Goal: Information Seeking & Learning: Learn about a topic

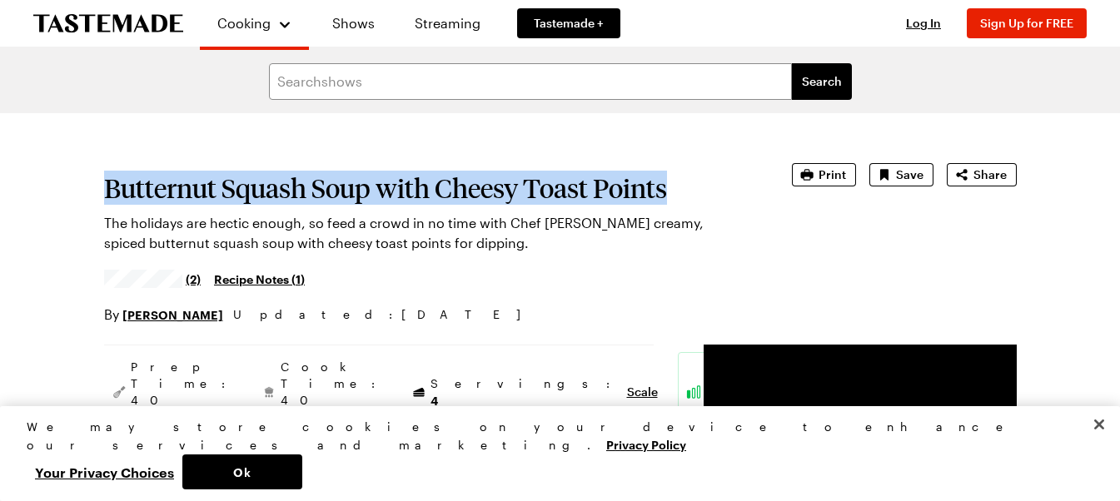
drag, startPoint x: 108, startPoint y: 185, endPoint x: 670, endPoint y: 191, distance: 562.1
click at [670, 191] on h1 "Butternut Squash Soup with Cheesy Toast Points" at bounding box center [424, 188] width 641 height 30
copy h1 "Butternut Squash Soup with Cheesy Toast Points"
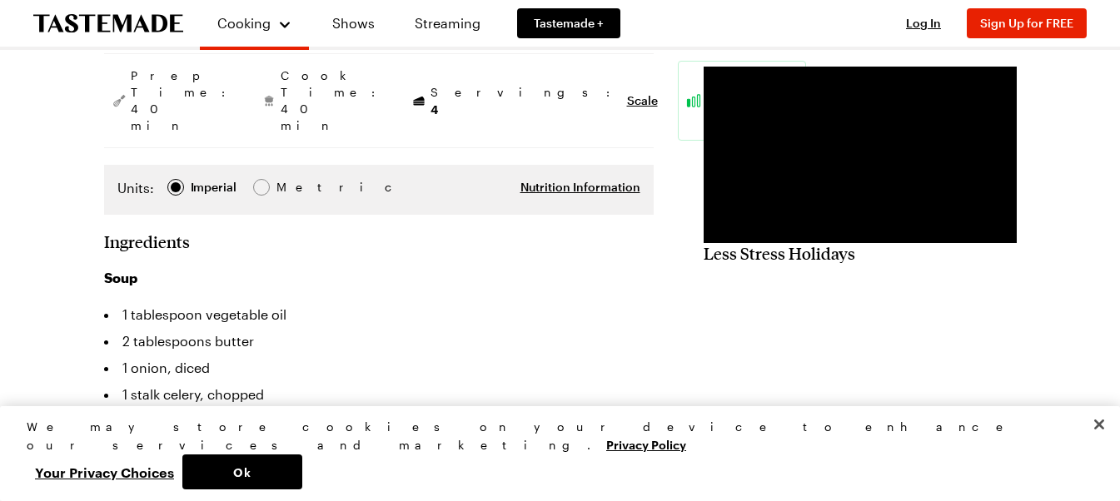
scroll to position [333, 0]
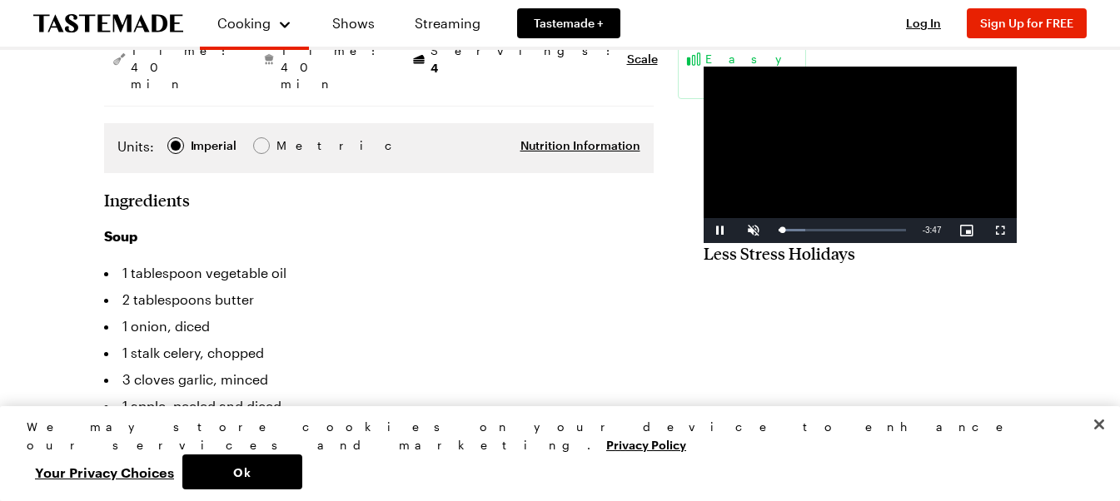
click at [727, 224] on video "Video Player" at bounding box center [860, 155] width 313 height 177
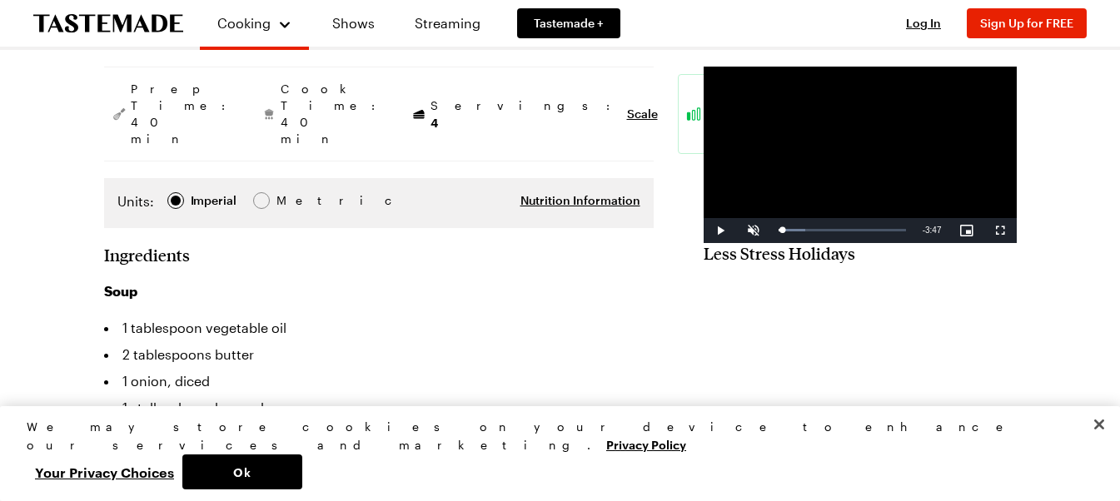
scroll to position [250, 0]
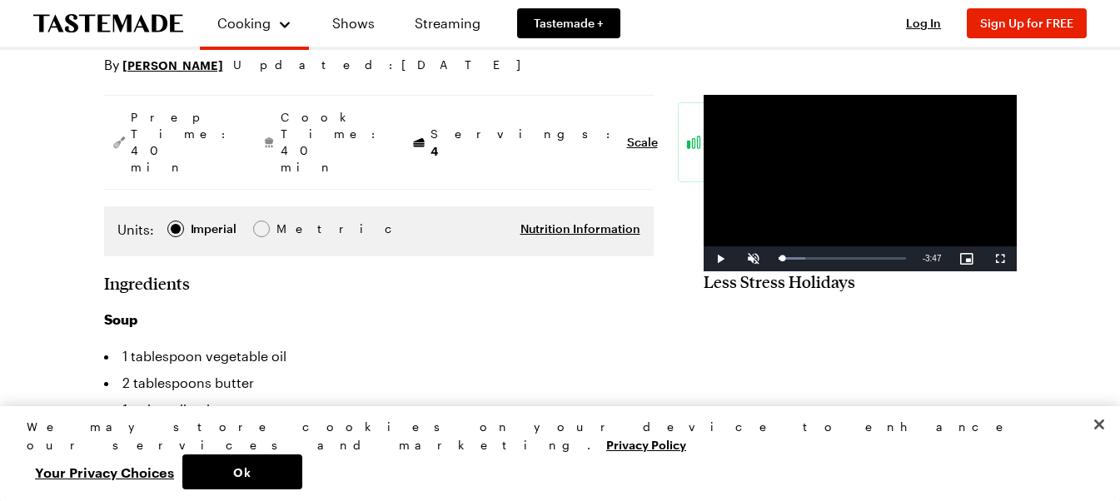
click at [789, 211] on video "Video Player" at bounding box center [860, 183] width 313 height 177
click at [737, 259] on span "Video Player" at bounding box center [753, 259] width 33 height 0
drag, startPoint x: 672, startPoint y: 322, endPoint x: 648, endPoint y: 325, distance: 24.3
click at [704, 271] on div "Play Unmute 0% Current Time 0:00 / Duration 3:54 Loaded : 25.75% 0:00 0:00 Stre…" at bounding box center [860, 258] width 313 height 25
click at [737, 259] on span "Video Player" at bounding box center [753, 259] width 33 height 0
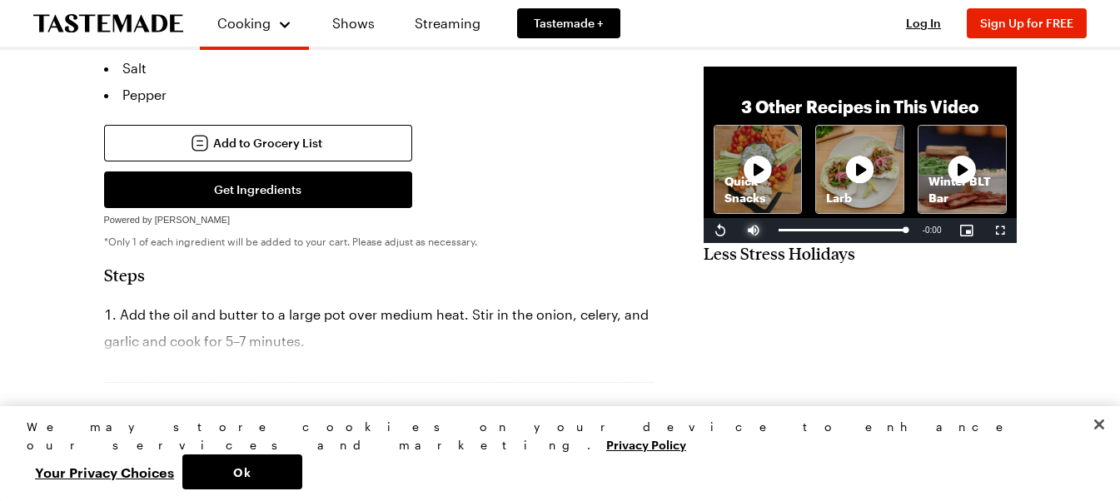
scroll to position [999, 0]
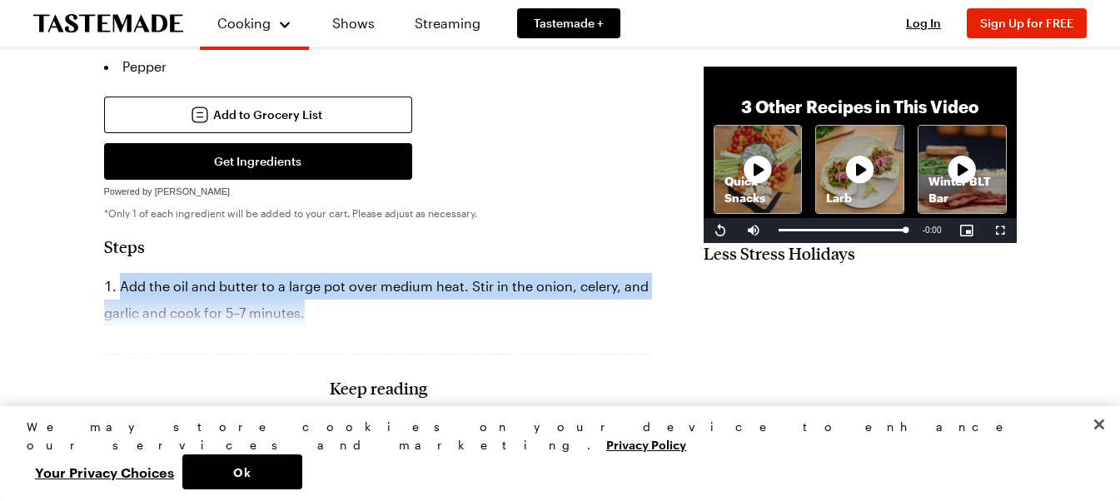
drag, startPoint x: 122, startPoint y: 253, endPoint x: 403, endPoint y: 281, distance: 281.9
click at [426, 280] on li "Add the oil and butter to a large pot over medium heat. Stir in the onion, cele…" at bounding box center [379, 299] width 550 height 53
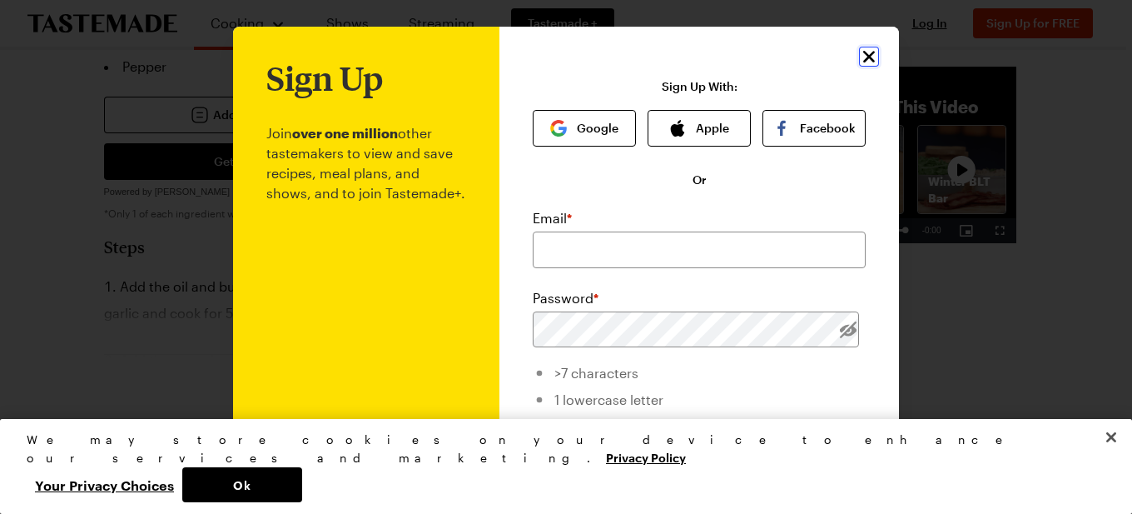
drag, startPoint x: 357, startPoint y: 261, endPoint x: 857, endPoint y: 51, distance: 541.9
click at [859, 51] on icon "Close" at bounding box center [869, 57] width 20 height 20
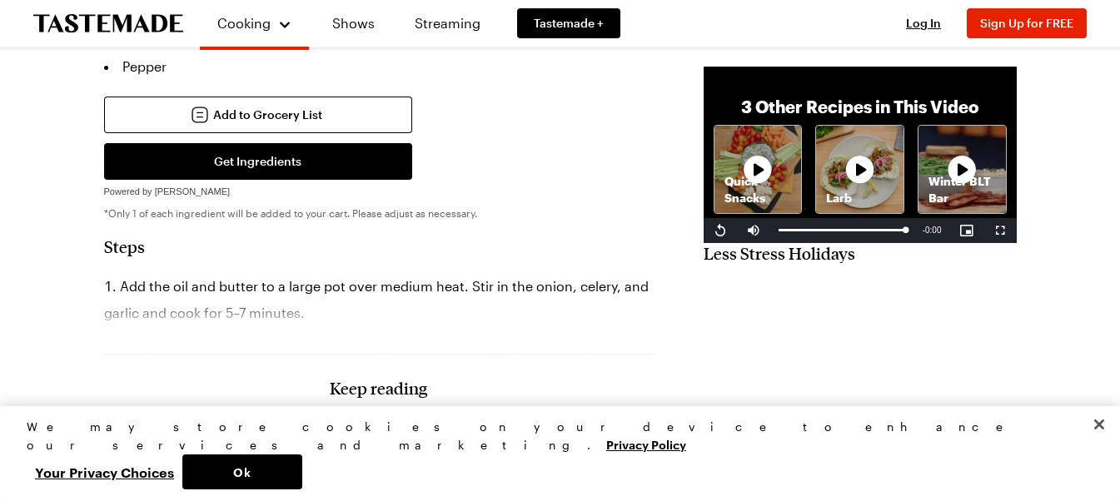
click at [107, 273] on li "Add the oil and butter to a large pot over medium heat. Stir in the onion, cele…" at bounding box center [379, 299] width 550 height 53
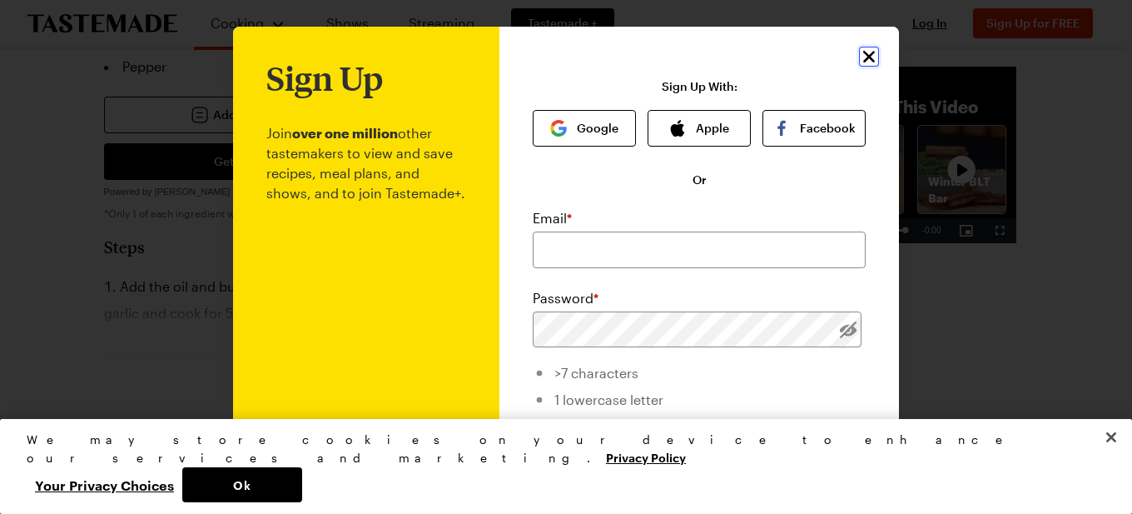
click at [869, 57] on icon "Close" at bounding box center [869, 57] width 20 height 20
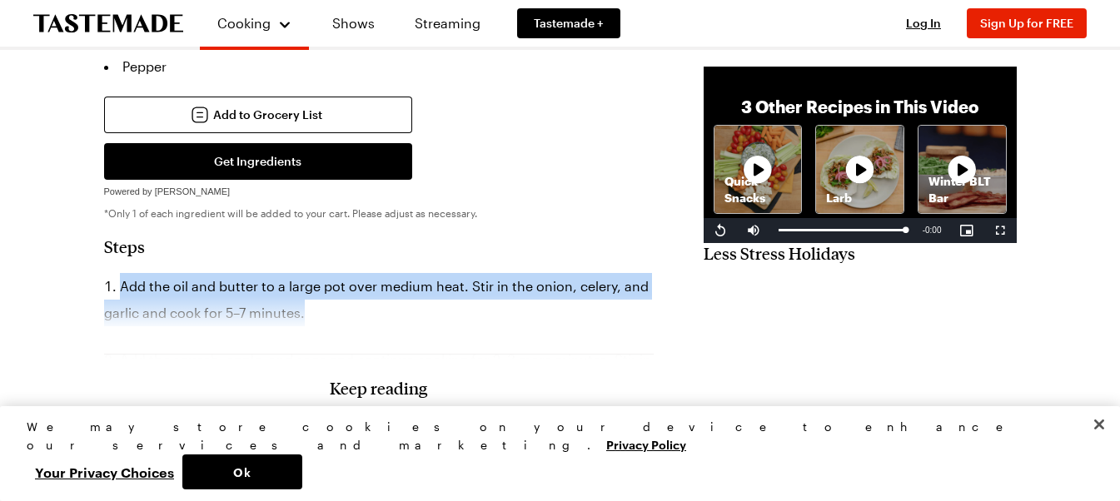
drag, startPoint x: 422, startPoint y: 276, endPoint x: 89, endPoint y: 250, distance: 334.1
click at [89, 250] on div "Butternut Squash Soup with Cheesy Toast Points The holidays are hectic enough, …" at bounding box center [560, 420] width 1013 height 2612
copy li "Add the oil and butter to a large pot over medium heat. Stir in the onion, cele…"
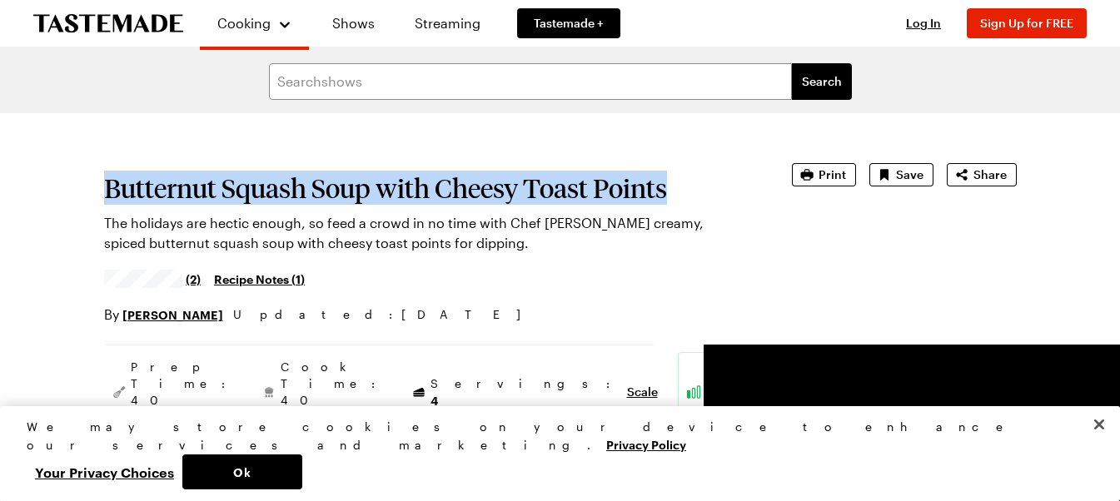
drag, startPoint x: 105, startPoint y: 184, endPoint x: 674, endPoint y: 196, distance: 568.8
click at [674, 196] on h1 "Butternut Squash Soup with Cheesy Toast Points" at bounding box center [424, 188] width 641 height 30
copy h1 "Butternut Squash Soup with Cheesy Toast Points"
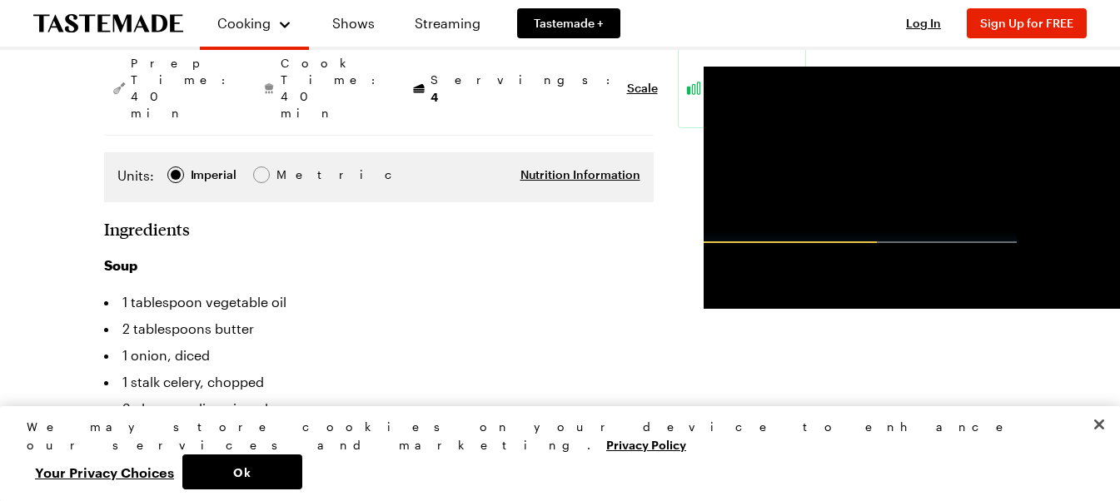
scroll to position [333, 0]
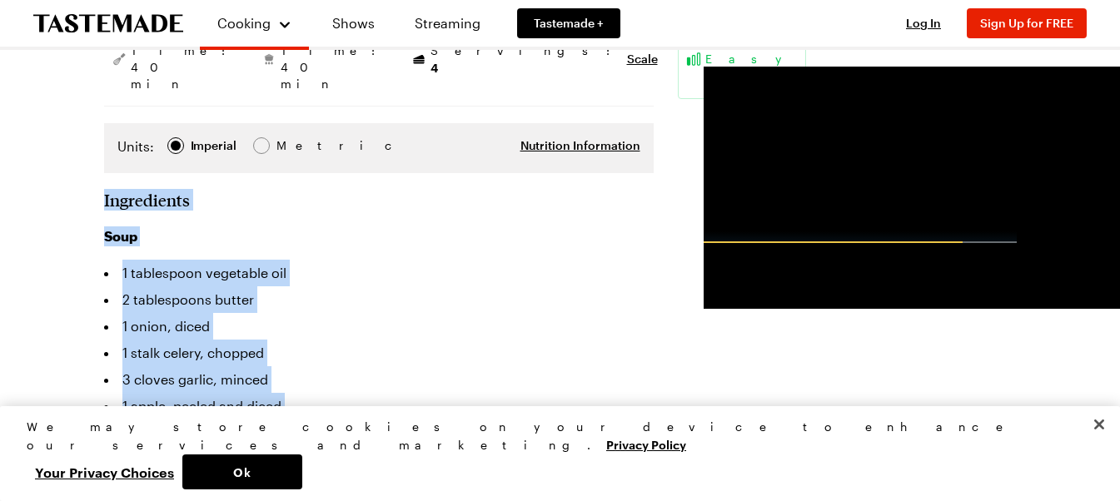
drag, startPoint x: 102, startPoint y: 162, endPoint x: 326, endPoint y: 425, distance: 346.1
copy section "Ingredients Soup 1 tablespoon vegetable oil 2 tablespoons butter 1 onion, diced…"
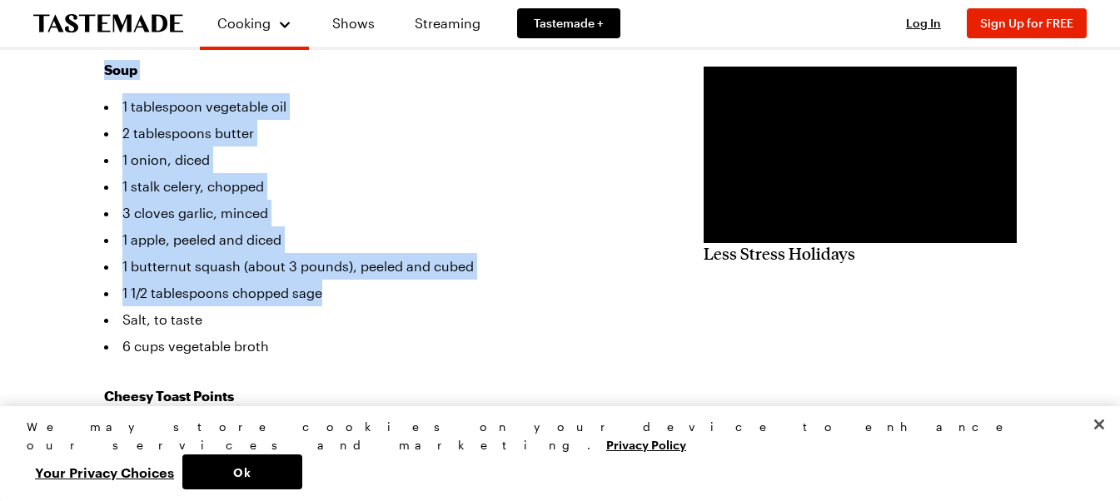
scroll to position [583, 0]
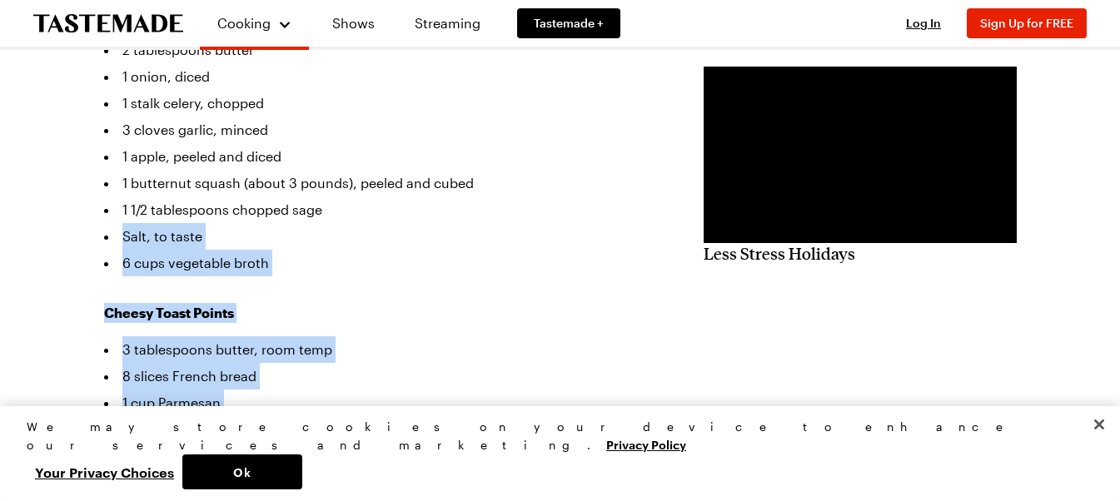
drag, startPoint x: 121, startPoint y: 200, endPoint x: 176, endPoint y: 417, distance: 224.2
click at [176, 417] on div "Soup 1 tablespoon vegetable oil 2 tablespoons butter 1 onion, diced 1 stalk cel…" at bounding box center [379, 237] width 550 height 520
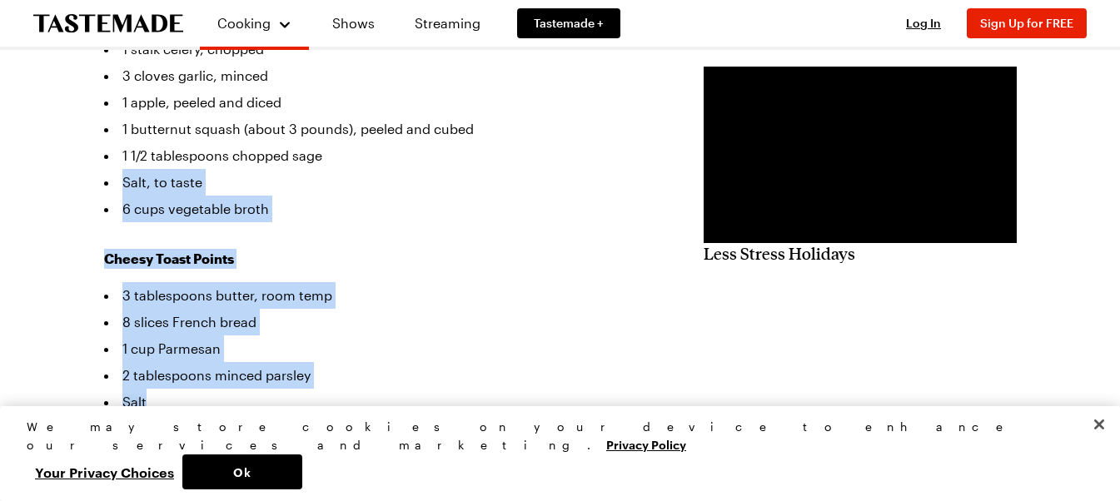
scroll to position [666, 0]
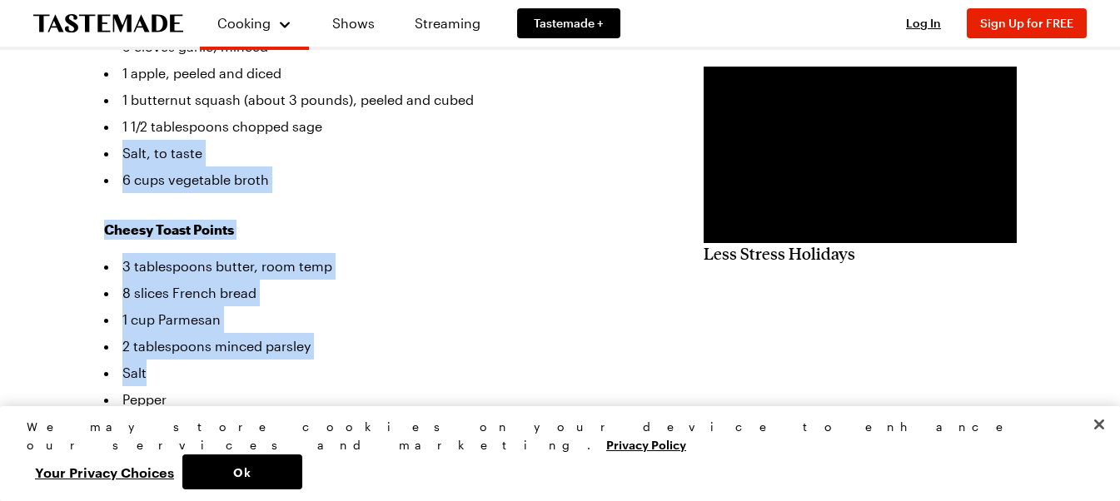
click at [122, 140] on li "Salt, to taste" at bounding box center [379, 153] width 550 height 27
drag, startPoint x: 122, startPoint y: 117, endPoint x: 175, endPoint y: 363, distance: 252.2
click at [175, 363] on div "Soup 1 tablespoon vegetable oil 2 tablespoons butter 1 onion, diced 1 stalk cel…" at bounding box center [379, 153] width 550 height 520
copy div "Salt, to taste 6 cups vegetable broth Cheesy Toast Points 3 tablespoons butter,…"
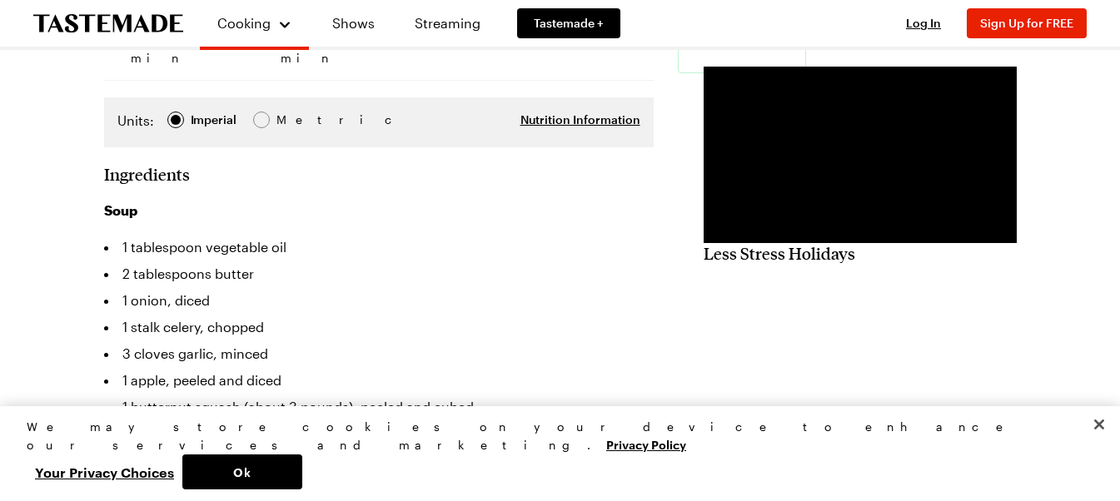
scroll to position [333, 0]
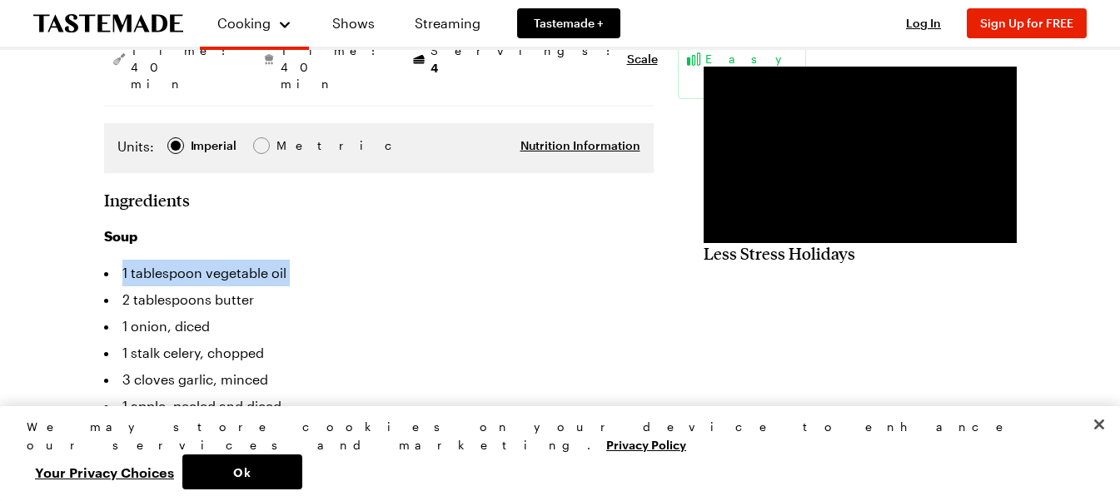
drag, startPoint x: 99, startPoint y: 230, endPoint x: 125, endPoint y: 258, distance: 38.3
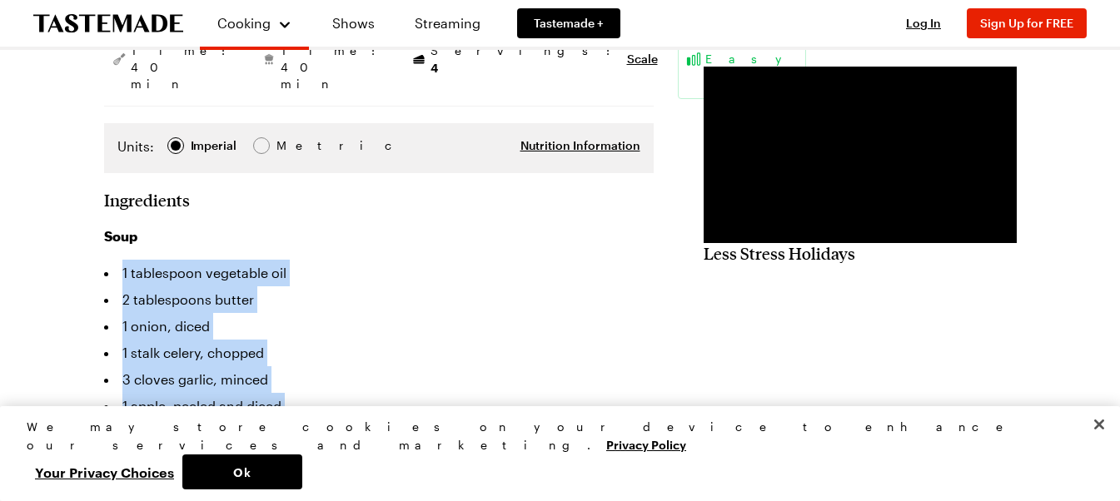
drag, startPoint x: 102, startPoint y: 226, endPoint x: 337, endPoint y: 427, distance: 310.1
copy ul "1 tablespoon vegetable oil 2 tablespoons butter 1 onion, diced 1 stalk celery, …"
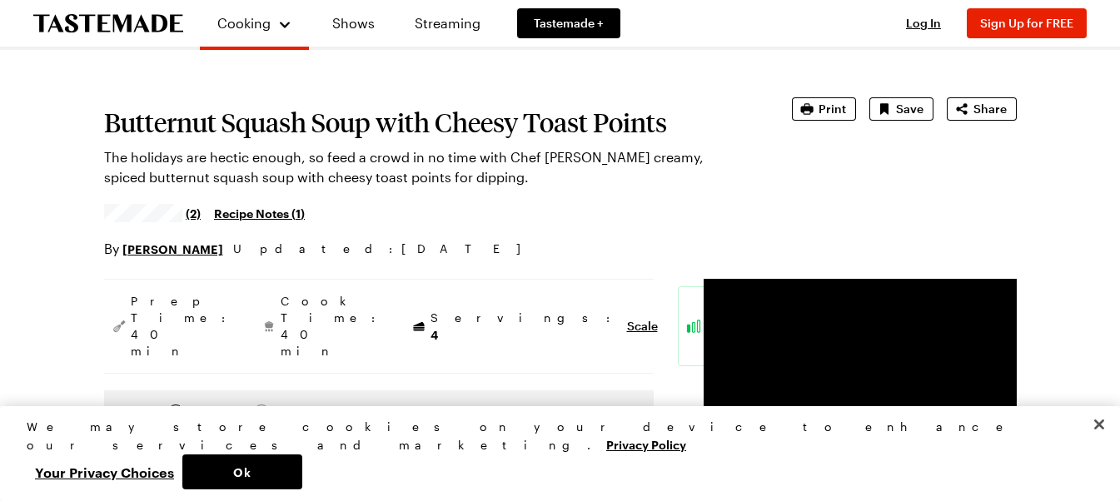
scroll to position [0, 0]
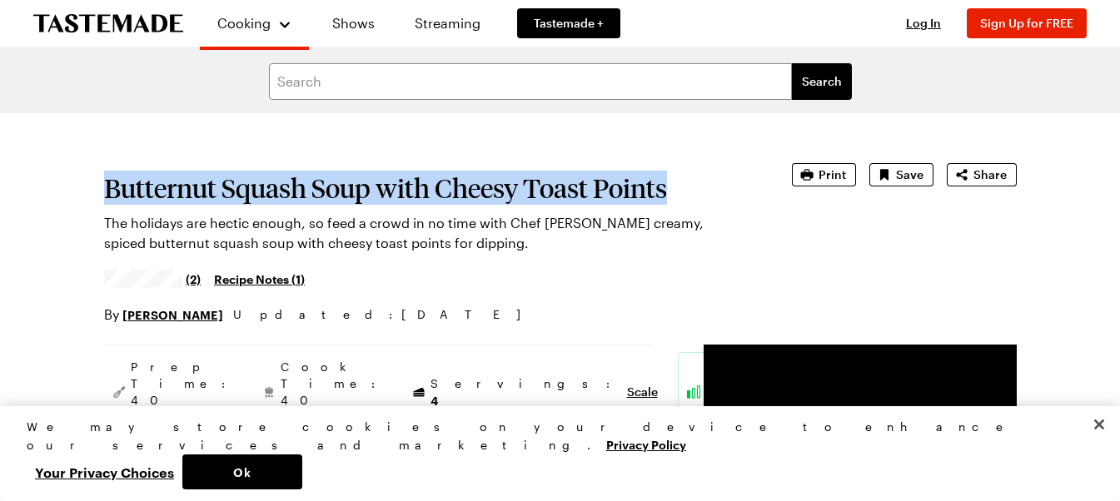
drag, startPoint x: 106, startPoint y: 190, endPoint x: 672, endPoint y: 201, distance: 566.3
click at [674, 201] on h1 "Butternut Squash Soup with Cheesy Toast Points" at bounding box center [424, 188] width 641 height 30
copy h1 "Butternut Squash Soup with Cheesy Toast Points"
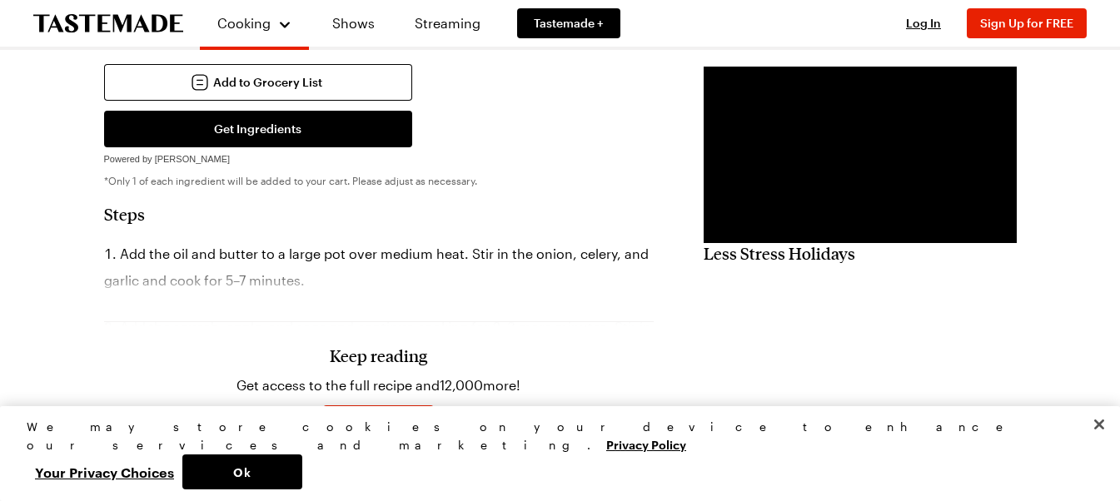
scroll to position [749, 0]
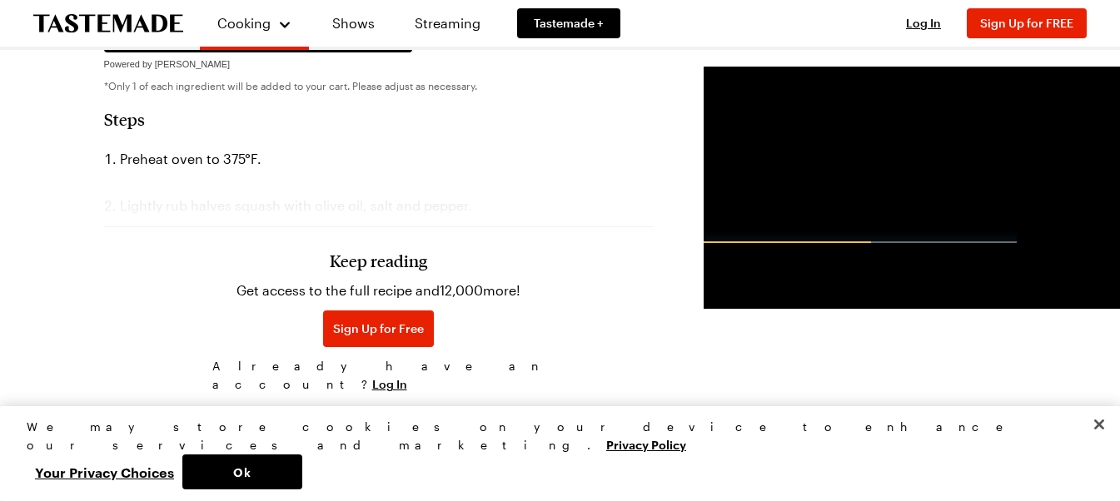
scroll to position [500, 0]
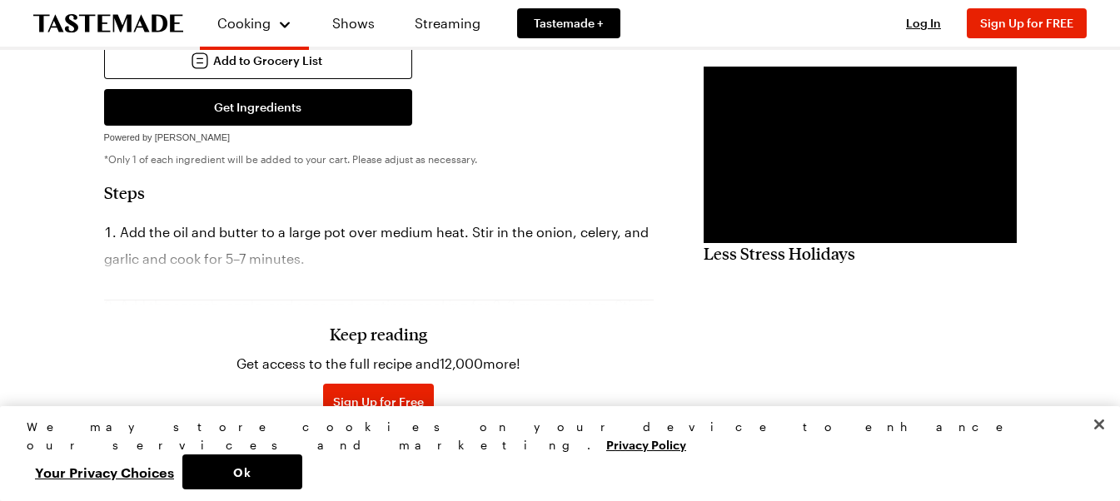
scroll to position [1082, 0]
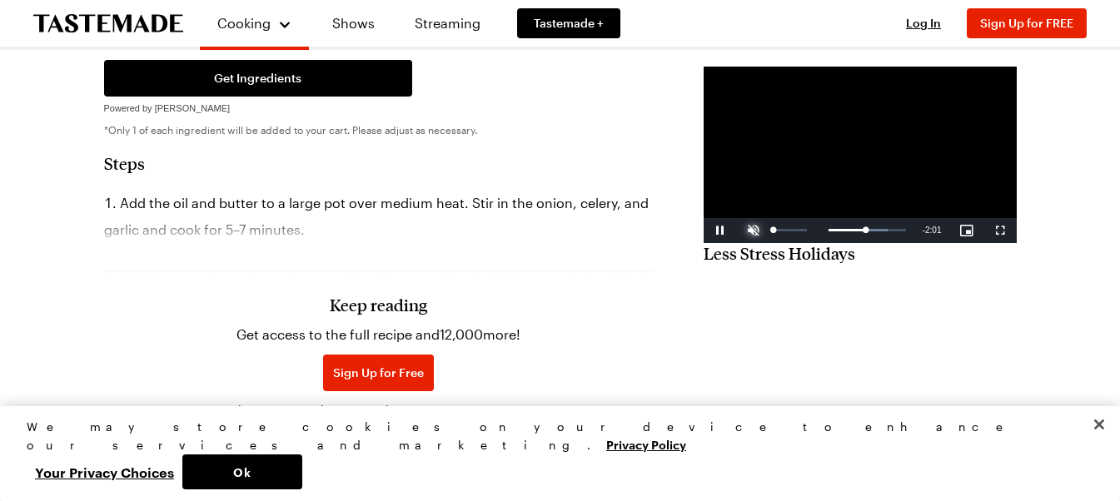
click at [737, 231] on span "Video Player" at bounding box center [753, 231] width 33 height 0
drag, startPoint x: 780, startPoint y: 294, endPoint x: 662, endPoint y: 294, distance: 118.2
click at [779, 232] on div "0:02" at bounding box center [780, 230] width 2 height 4
